Goal: Task Accomplishment & Management: Complete application form

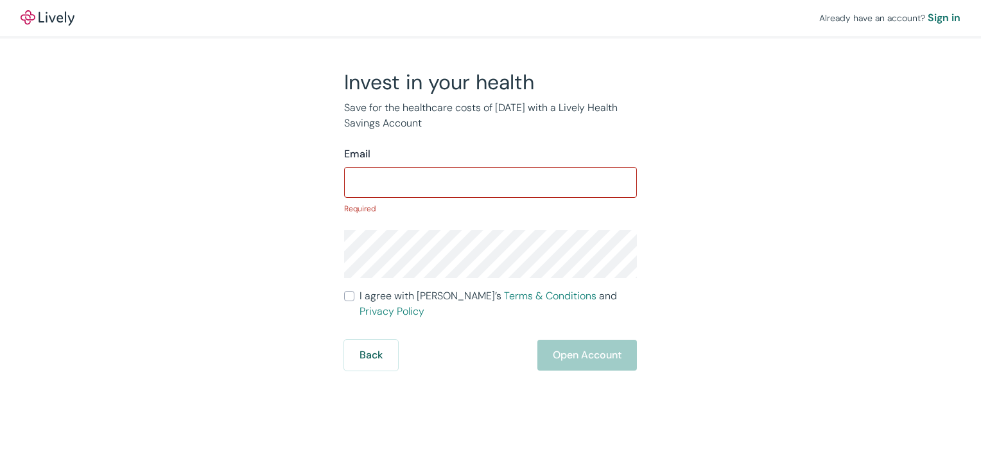
click at [405, 424] on div "Already have an account? Sign in Invest in your health Save for the healthcare …" at bounding box center [490, 237] width 981 height 474
click at [352, 175] on input "Email" at bounding box center [490, 182] width 293 height 26
type input "[EMAIL_ADDRESS][DOMAIN_NAME]"
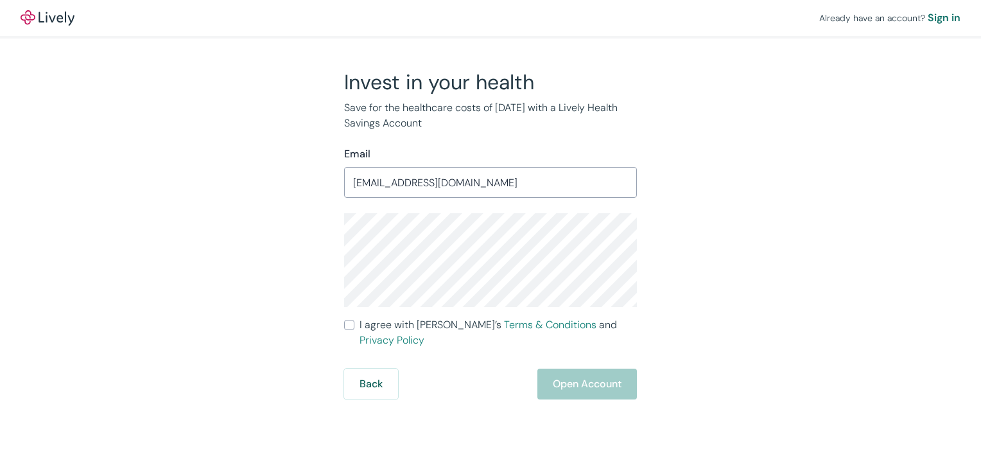
click at [439, 323] on span "I agree with Lively’s Terms & Conditions and Privacy Policy" at bounding box center [497, 332] width 277 height 31
click at [354, 323] on input "I agree with Lively’s Terms & Conditions and Privacy Policy" at bounding box center [349, 325] width 10 height 10
checkbox input "true"
click at [582, 368] on button "Open Account" at bounding box center [586, 383] width 99 height 31
